Goal: Check status: Check status

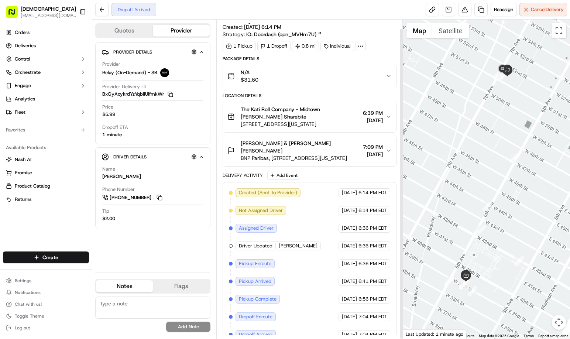
scroll to position [10, 0]
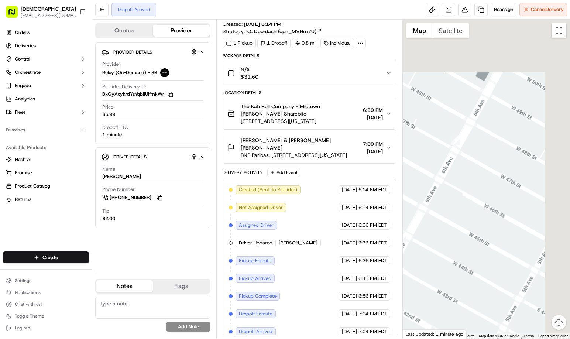
drag, startPoint x: 506, startPoint y: 102, endPoint x: 408, endPoint y: 276, distance: 199.9
click at [411, 298] on div at bounding box center [486, 179] width 167 height 319
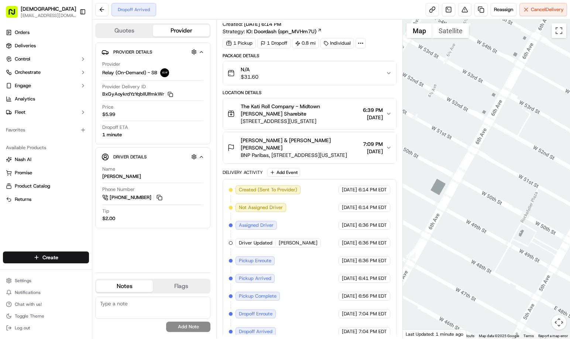
drag, startPoint x: 459, startPoint y: 149, endPoint x: 567, endPoint y: 205, distance: 121.7
click at [567, 205] on div at bounding box center [486, 179] width 167 height 319
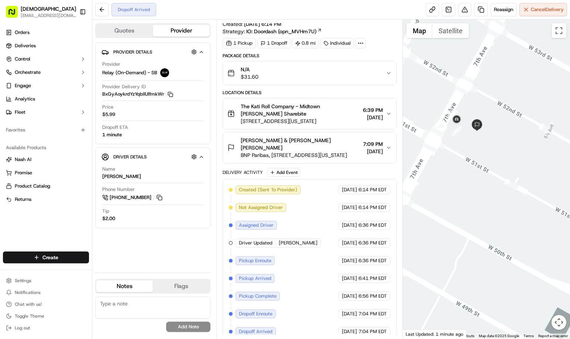
drag, startPoint x: 520, startPoint y: 184, endPoint x: 473, endPoint y: 177, distance: 47.0
click at [473, 177] on div at bounding box center [486, 179] width 167 height 319
drag, startPoint x: 506, startPoint y: 189, endPoint x: 500, endPoint y: 182, distance: 8.9
click at [500, 182] on div at bounding box center [486, 179] width 167 height 319
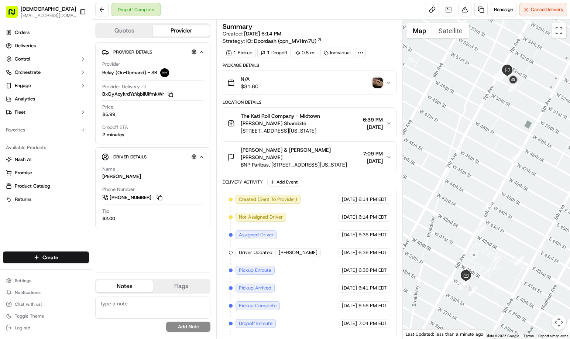
click at [374, 83] on img "button" at bounding box center [378, 83] width 10 height 10
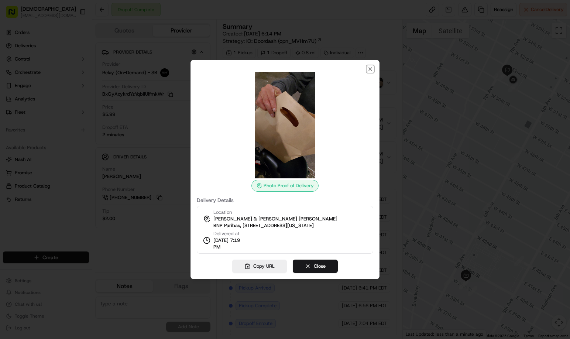
drag, startPoint x: 368, startPoint y: 70, endPoint x: 390, endPoint y: 116, distance: 50.9
click at [368, 70] on icon "button" at bounding box center [370, 69] width 6 height 6
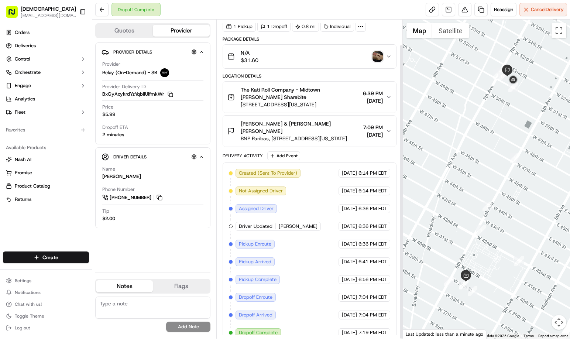
scroll to position [27, 0]
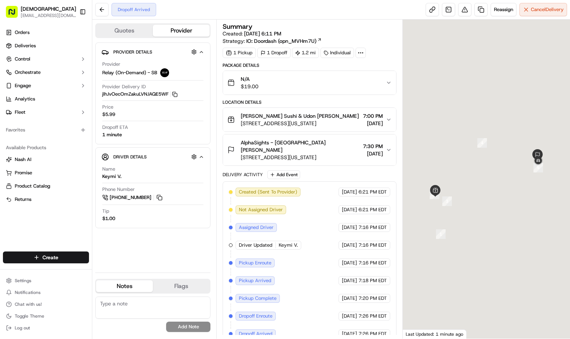
scroll to position [2, 0]
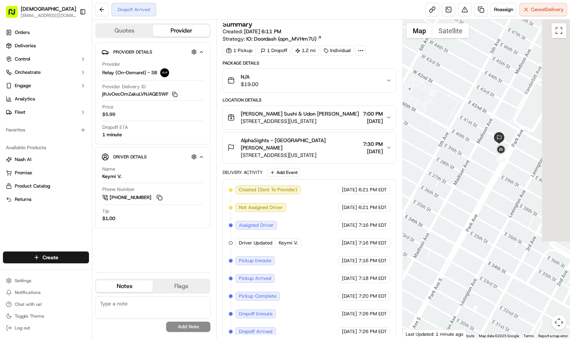
drag, startPoint x: 529, startPoint y: 184, endPoint x: 472, endPoint y: 186, distance: 57.3
click at [472, 186] on div at bounding box center [486, 179] width 167 height 319
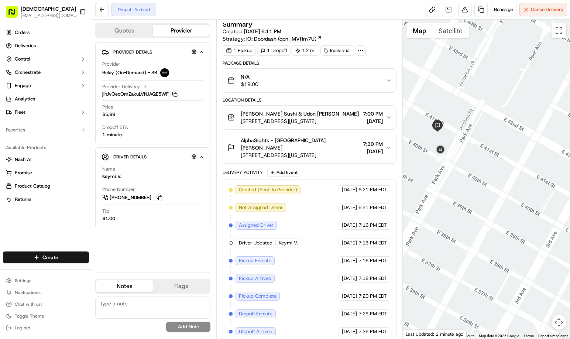
drag, startPoint x: 483, startPoint y: 164, endPoint x: 492, endPoint y: 172, distance: 12.3
click at [492, 172] on div at bounding box center [486, 179] width 167 height 319
click at [80, 226] on div "Orders Deliveries Control Orchestrate Engage Analytics Fleet Favorites Availabl…" at bounding box center [46, 135] width 92 height 222
click at [379, 79] on img "button" at bounding box center [378, 80] width 10 height 10
